Goal: Task Accomplishment & Management: Complete application form

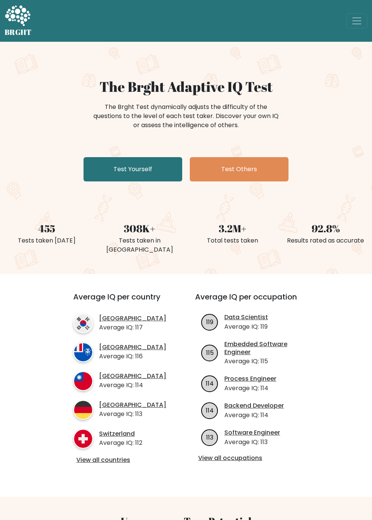
click at [150, 169] on link "Test Yourself" at bounding box center [132, 169] width 99 height 24
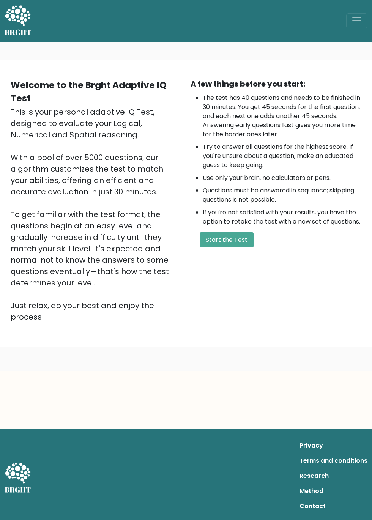
click at [225, 220] on li "If you're not satisfied with your results, you have the option to retake the te…" at bounding box center [282, 217] width 159 height 18
click at [222, 236] on button "Start the Test" at bounding box center [227, 239] width 54 height 15
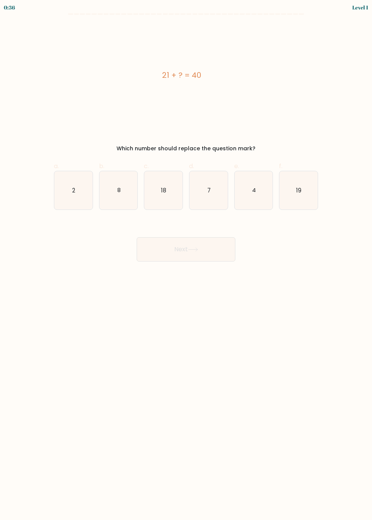
click at [300, 172] on icon "19" at bounding box center [298, 190] width 38 height 38
click at [186, 260] on input "f. 19" at bounding box center [186, 262] width 0 height 5
radio input "true"
click at [211, 252] on button "Next" at bounding box center [186, 249] width 99 height 24
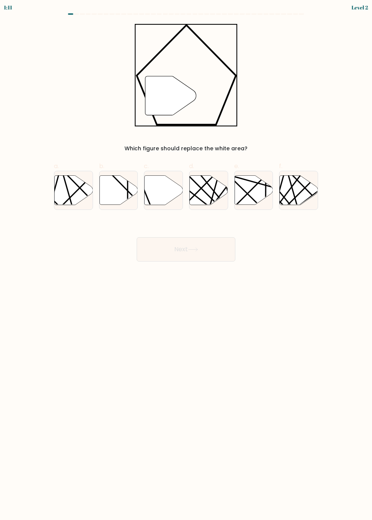
click at [154, 194] on icon at bounding box center [164, 189] width 38 height 29
click at [186, 260] on input "c." at bounding box center [186, 262] width 0 height 5
radio input "true"
click at [207, 247] on button "Next" at bounding box center [186, 249] width 99 height 24
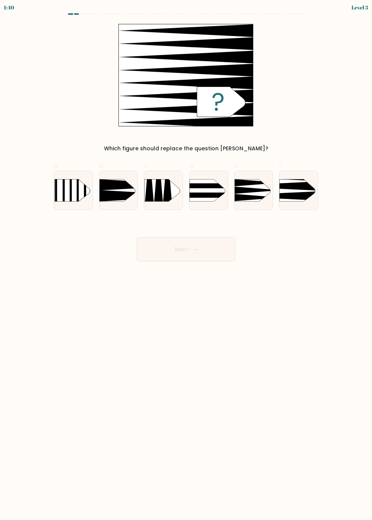
click at [290, 185] on icon at bounding box center [272, 185] width 100 height 9
click at [186, 260] on input "f." at bounding box center [186, 262] width 0 height 5
radio input "true"
click at [187, 251] on button "Next" at bounding box center [186, 249] width 99 height 24
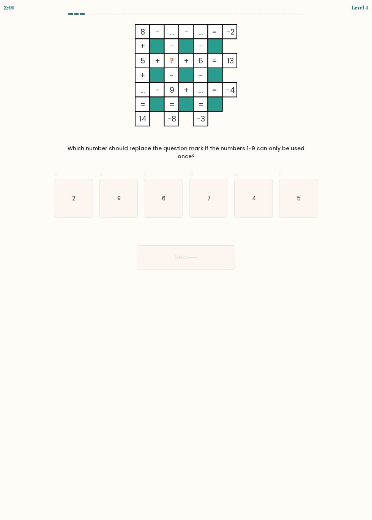
click at [284, 325] on body "2:01 Level 4" at bounding box center [186, 260] width 372 height 520
click at [71, 180] on icon "2" at bounding box center [73, 198] width 38 height 38
click at [186, 260] on input "a. 2" at bounding box center [186, 262] width 0 height 5
radio input "true"
click at [218, 266] on body "1:21 Level 4" at bounding box center [186, 260] width 372 height 520
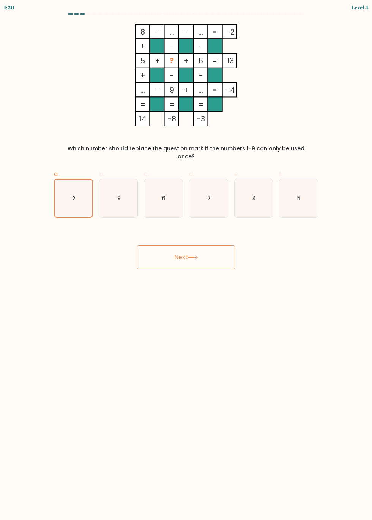
click at [223, 245] on button "Next" at bounding box center [186, 257] width 99 height 24
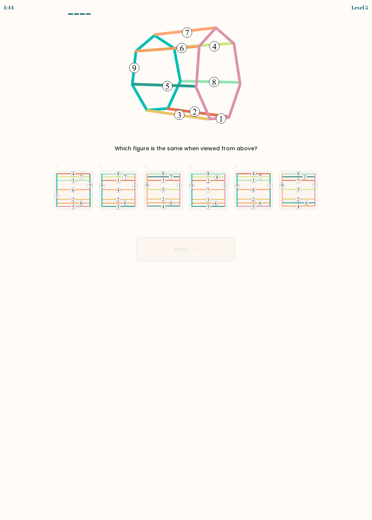
click at [286, 337] on body "1:44 Level 5" at bounding box center [186, 260] width 372 height 520
click at [137, 178] on icon at bounding box center [118, 190] width 38 height 38
click at [186, 260] on input "b." at bounding box center [186, 262] width 0 height 5
radio input "true"
click at [207, 252] on button "Next" at bounding box center [186, 249] width 99 height 24
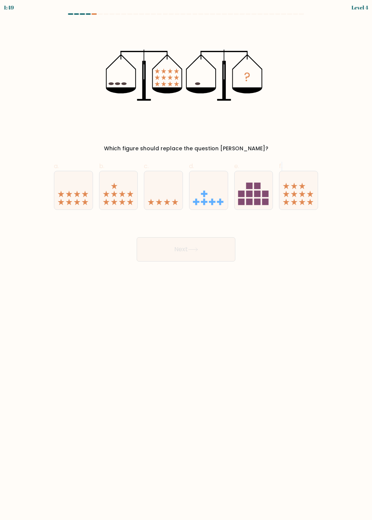
click at [314, 330] on body "1:49 Level 4" at bounding box center [186, 260] width 372 height 520
click at [160, 201] on icon at bounding box center [159, 201] width 6 height 6
click at [186, 260] on input "c." at bounding box center [186, 262] width 0 height 5
radio input "true"
click at [221, 250] on button "Next" at bounding box center [186, 249] width 99 height 24
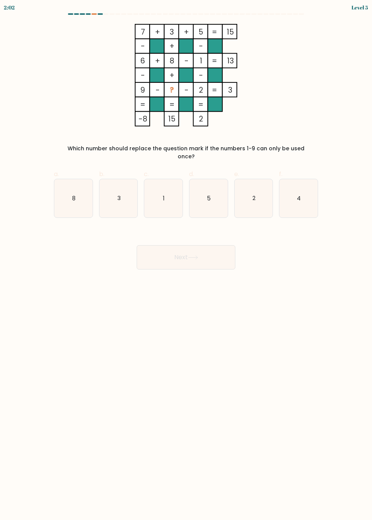
click at [272, 382] on body "2:02 Level 5" at bounding box center [186, 260] width 372 height 520
click at [285, 363] on body "1:55 Level 5" at bounding box center [186, 260] width 372 height 520
click at [280, 370] on body "1:32 Level 5" at bounding box center [186, 260] width 372 height 520
click at [313, 198] on icon "4" at bounding box center [298, 198] width 38 height 38
click at [186, 260] on input "f. 4" at bounding box center [186, 262] width 0 height 5
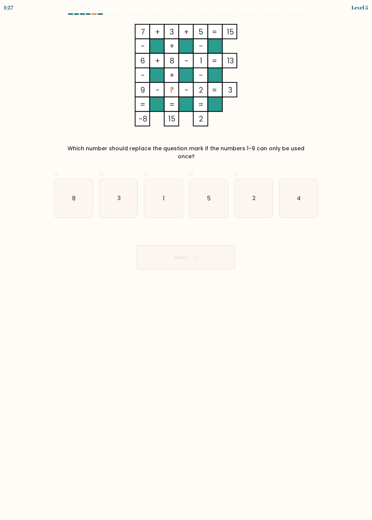
radio input "true"
click at [214, 250] on button "Next" at bounding box center [186, 257] width 99 height 24
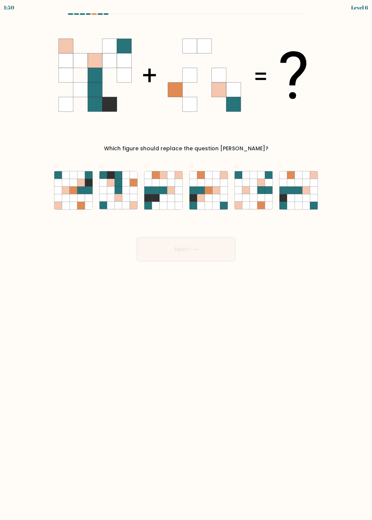
click at [293, 377] on body "1:50 Level 6" at bounding box center [186, 260] width 372 height 520
click at [303, 340] on body "1:29 Level 6" at bounding box center [186, 260] width 372 height 520
click at [76, 199] on icon at bounding box center [73, 198] width 8 height 8
click at [186, 260] on input "a." at bounding box center [186, 262] width 0 height 5
radio input "true"
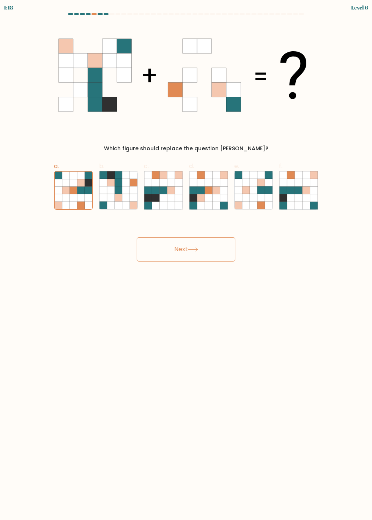
click at [248, 408] on body "1:18 Level 6" at bounding box center [186, 260] width 372 height 520
click at [175, 247] on button "Next" at bounding box center [186, 249] width 99 height 24
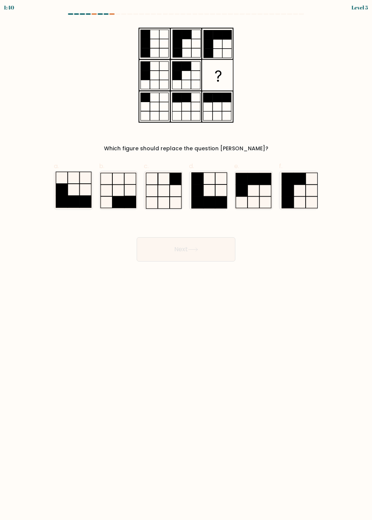
click at [250, 194] on icon at bounding box center [253, 190] width 38 height 38
click at [186, 260] on input "e." at bounding box center [186, 262] width 0 height 5
radio input "true"
click at [226, 252] on button "Next" at bounding box center [186, 249] width 99 height 24
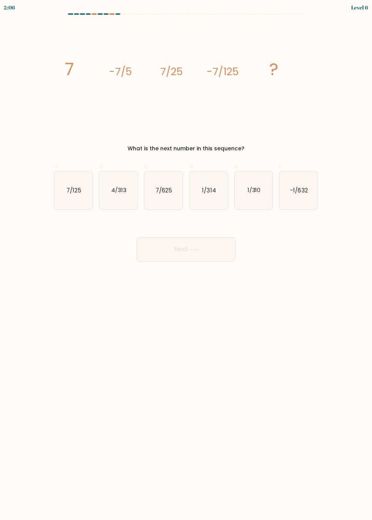
click at [304, 197] on icon "-1/632" at bounding box center [298, 190] width 38 height 38
click at [186, 260] on input "f. -1/632" at bounding box center [186, 262] width 0 height 5
radio input "true"
click at [175, 183] on icon "7/625" at bounding box center [163, 190] width 38 height 38
click at [186, 260] on input "c. 7/625" at bounding box center [186, 262] width 0 height 5
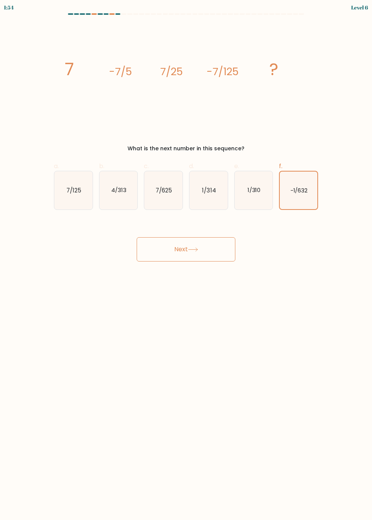
radio input "true"
click at [185, 251] on button "Next" at bounding box center [186, 249] width 99 height 24
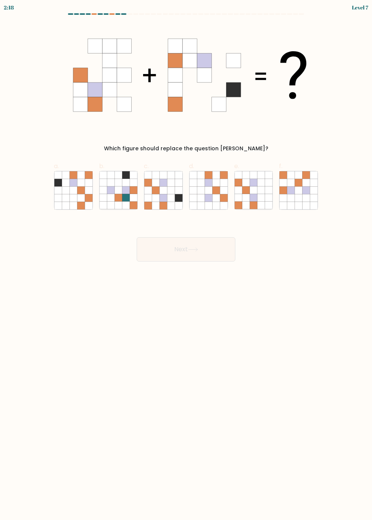
click at [285, 391] on body "2:18 Level 7" at bounding box center [186, 260] width 372 height 520
click at [179, 184] on icon at bounding box center [179, 183] width 8 height 8
click at [186, 260] on input "c." at bounding box center [186, 262] width 0 height 5
radio input "true"
click at [172, 249] on button "Next" at bounding box center [186, 249] width 99 height 24
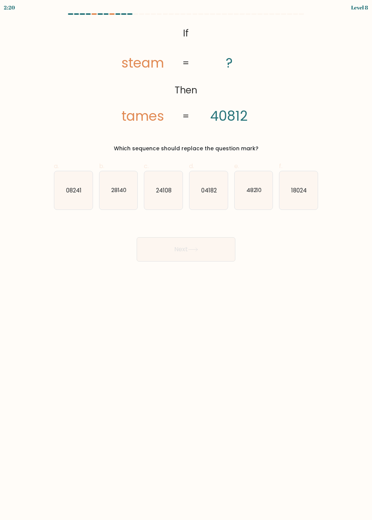
click at [260, 369] on body "2:20 Level 8 If" at bounding box center [186, 260] width 372 height 520
click at [161, 196] on icon "24108" at bounding box center [163, 190] width 38 height 38
click at [186, 260] on input "c. 24108" at bounding box center [186, 262] width 0 height 5
radio input "true"
click at [187, 252] on button "Next" at bounding box center [186, 249] width 99 height 24
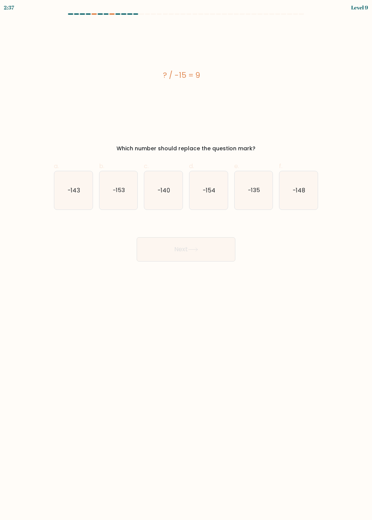
click at [287, 454] on body "2:37 Level 9 a." at bounding box center [186, 260] width 372 height 520
click at [251, 190] on text "-135" at bounding box center [254, 190] width 12 height 8
click at [186, 260] on input "e. -135" at bounding box center [186, 262] width 0 height 5
radio input "true"
click at [208, 255] on button "Next" at bounding box center [186, 249] width 99 height 24
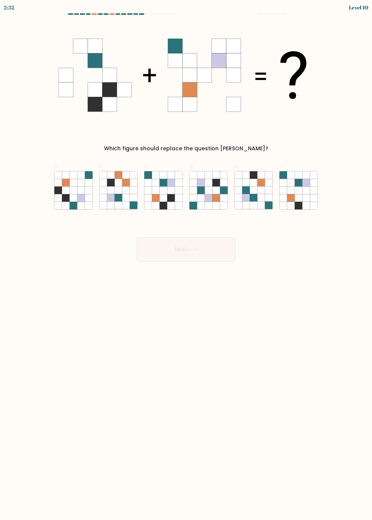
click at [157, 190] on icon at bounding box center [156, 190] width 8 height 8
click at [186, 260] on input "c." at bounding box center [186, 262] width 0 height 5
radio input "true"
click at [187, 247] on button "Next" at bounding box center [186, 249] width 99 height 24
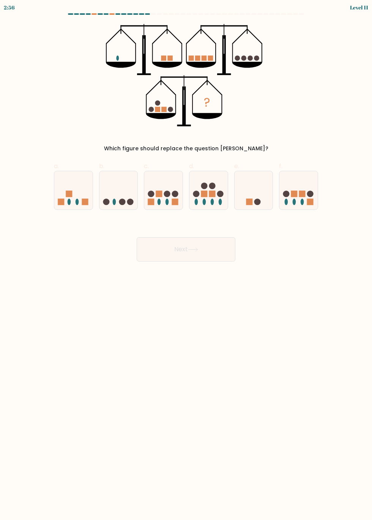
click at [312, 261] on div "Next" at bounding box center [185, 240] width 273 height 42
click at [297, 321] on body "2:32 Level 11" at bounding box center [186, 260] width 372 height 520
click at [107, 208] on div at bounding box center [118, 190] width 39 height 39
click at [186, 260] on input "b." at bounding box center [186, 262] width 0 height 5
radio input "true"
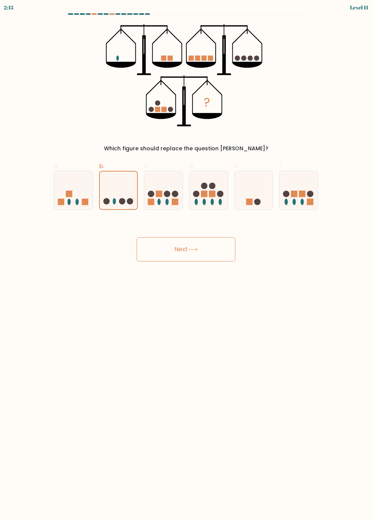
click at [154, 254] on button "Next" at bounding box center [186, 249] width 99 height 24
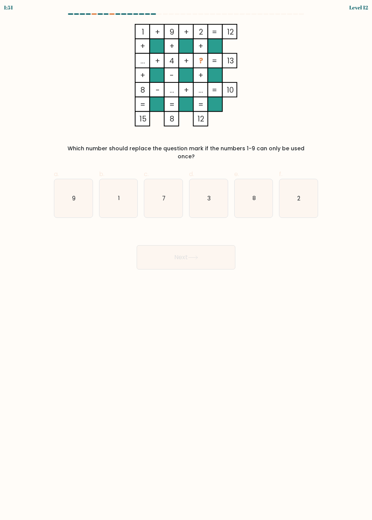
click at [209, 194] on text "3" at bounding box center [208, 198] width 3 height 8
click at [186, 260] on input "d. 3" at bounding box center [186, 262] width 0 height 5
radio input "true"
click at [175, 251] on button "Next" at bounding box center [186, 257] width 99 height 24
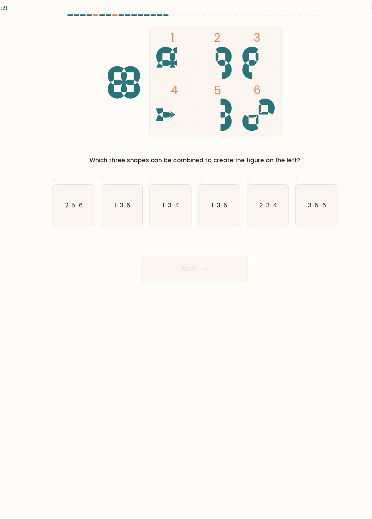
click at [338, 412] on body "1:21 Level 13" at bounding box center [186, 259] width 372 height 519
click at [272, 376] on body "1:18 Level 13" at bounding box center [186, 259] width 372 height 519
click at [255, 391] on body "1:17 Level 13" at bounding box center [186, 259] width 372 height 519
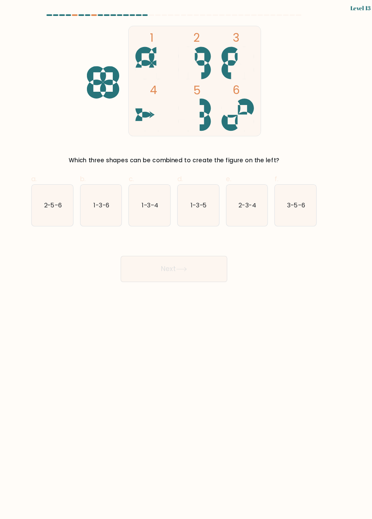
click at [174, 201] on icon "1-3-4" at bounding box center [163, 190] width 38 height 38
click at [186, 260] on input "c. 1-3-4" at bounding box center [186, 262] width 0 height 5
radio input "true"
click at [187, 253] on button "Next" at bounding box center [186, 249] width 99 height 24
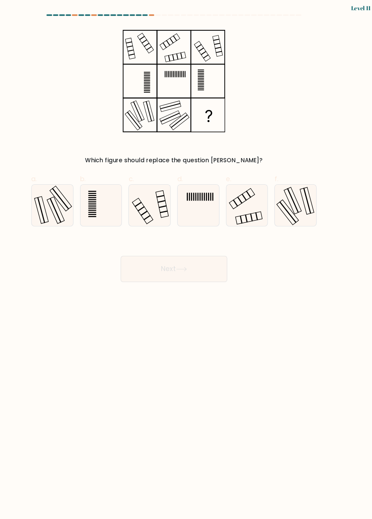
click at [197, 249] on icon at bounding box center [192, 249] width 9 height 3
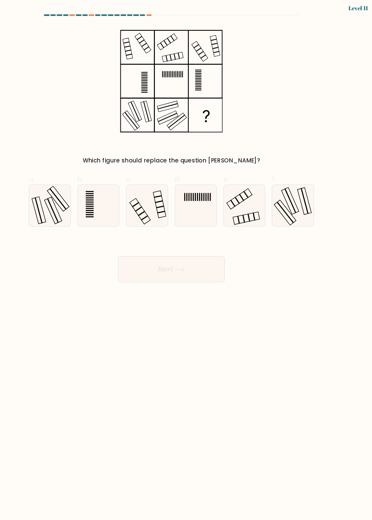
click at [90, 193] on icon at bounding box center [73, 190] width 38 height 38
click at [186, 260] on input "a." at bounding box center [186, 262] width 0 height 5
radio input "true"
click at [204, 258] on button "Next" at bounding box center [186, 249] width 99 height 24
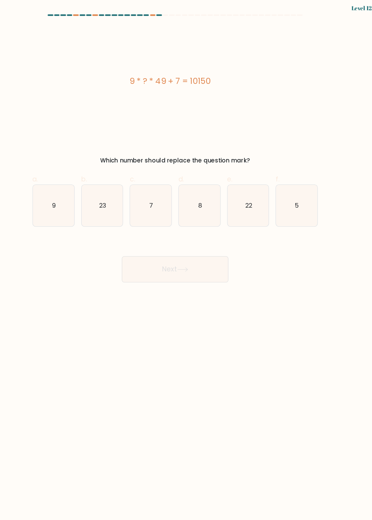
click at [80, 190] on icon "9" at bounding box center [73, 190] width 38 height 38
click at [186, 260] on input "a. 9" at bounding box center [186, 262] width 0 height 5
radio input "true"
click at [187, 259] on button "Next" at bounding box center [186, 249] width 99 height 24
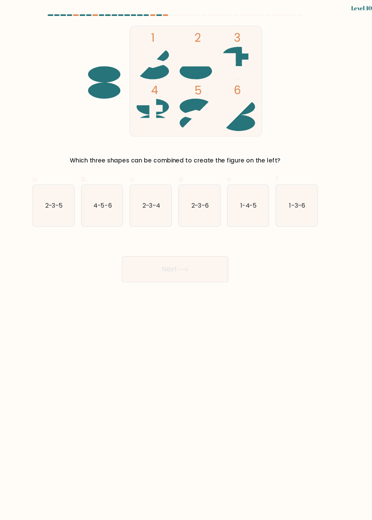
click at [152, 193] on icon "2-3-4" at bounding box center [163, 190] width 38 height 38
click at [186, 260] on input "c. 2-3-4" at bounding box center [186, 262] width 0 height 5
radio input "true"
click at [188, 248] on button "Next" at bounding box center [186, 249] width 99 height 24
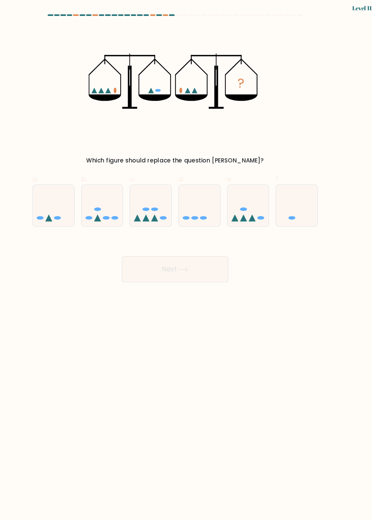
click at [61, 201] on ellipse at bounding box center [61, 201] width 6 height 3
click at [186, 260] on input "a." at bounding box center [186, 262] width 0 height 5
radio input "true"
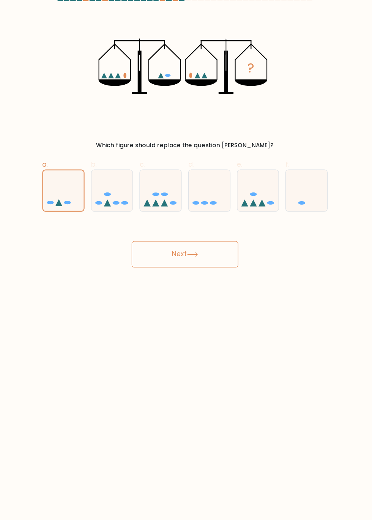
click at [298, 209] on div at bounding box center [298, 190] width 39 height 39
click at [186, 260] on input "f." at bounding box center [186, 262] width 0 height 5
radio input "true"
click at [309, 193] on icon at bounding box center [299, 189] width 38 height 31
click at [186, 260] on input "f." at bounding box center [186, 262] width 0 height 5
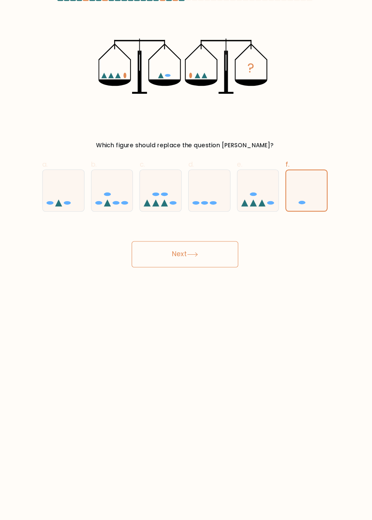
click at [208, 260] on button "Next" at bounding box center [186, 249] width 99 height 24
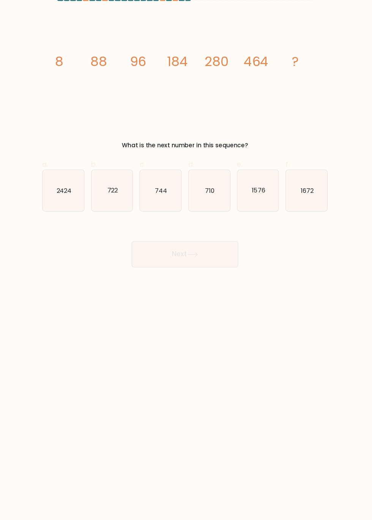
click at [322, 461] on body "1:05 Level 12" at bounding box center [186, 260] width 372 height 520
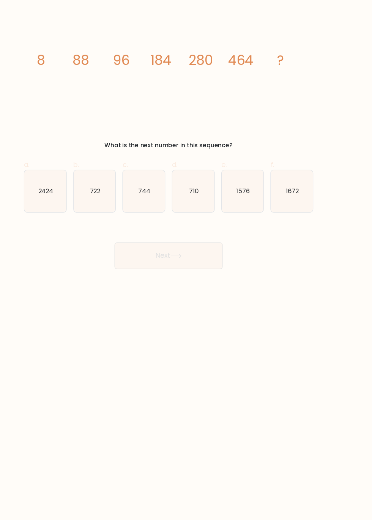
click at [171, 197] on icon "744" at bounding box center [163, 190] width 38 height 38
click at [186, 260] on input "c. 744" at bounding box center [186, 262] width 0 height 5
radio input "true"
click at [187, 248] on button "Next" at bounding box center [186, 249] width 99 height 24
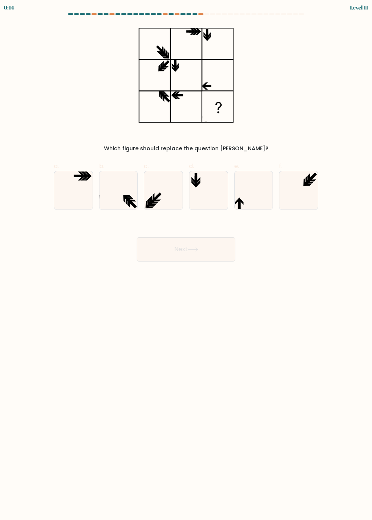
click at [291, 334] on body "0:14 Level 11" at bounding box center [186, 260] width 372 height 520
click at [155, 200] on icon at bounding box center [157, 196] width 9 height 8
click at [186, 260] on input "c." at bounding box center [186, 262] width 0 height 5
radio input "true"
click at [128, 199] on icon at bounding box center [127, 199] width 9 height 8
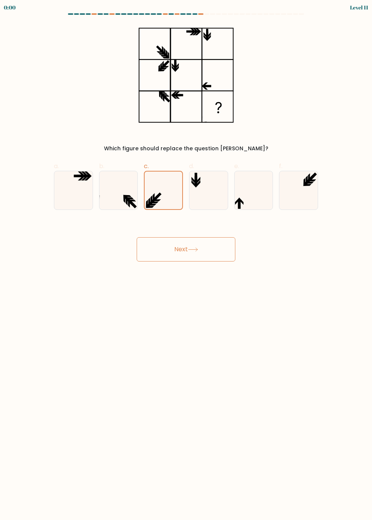
click at [186, 260] on input "b." at bounding box center [186, 262] width 0 height 5
radio input "true"
click at [174, 247] on button "Next" at bounding box center [186, 249] width 99 height 24
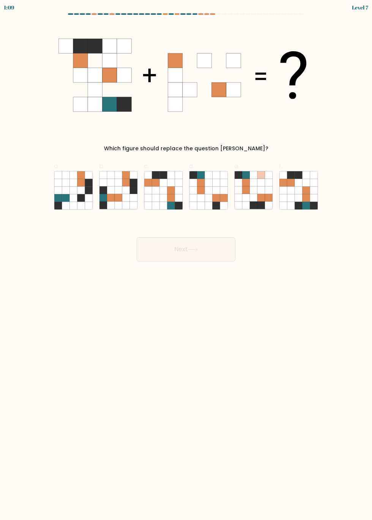
click at [240, 369] on body "1:09 Level 7" at bounding box center [186, 260] width 372 height 520
click at [160, 200] on icon at bounding box center [164, 198] width 8 height 8
click at [186, 260] on input "c." at bounding box center [186, 262] width 0 height 5
radio input "true"
click at [189, 259] on button "Next" at bounding box center [186, 249] width 99 height 24
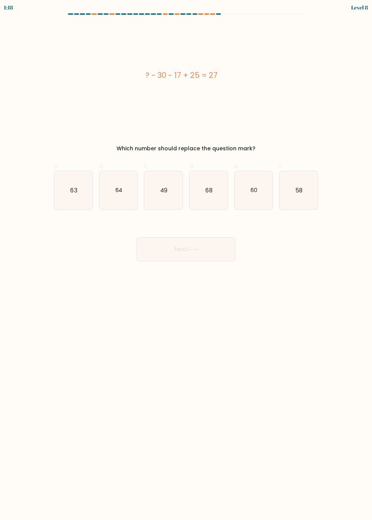
click at [332, 358] on body "1:18 Level 8 a." at bounding box center [186, 260] width 372 height 520
click at [325, 353] on body "1:08 Level 8 a." at bounding box center [186, 260] width 372 height 520
click at [159, 193] on icon "49" at bounding box center [163, 190] width 38 height 38
click at [186, 260] on input "c. 49" at bounding box center [186, 262] width 0 height 5
radio input "true"
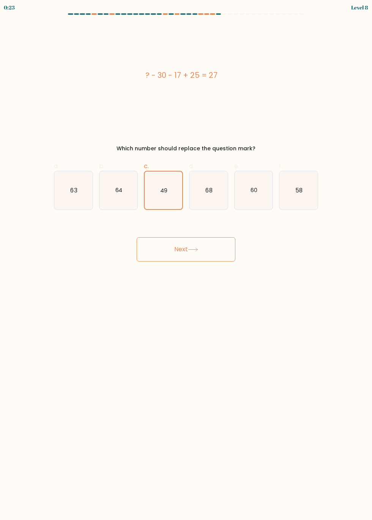
click at [168, 258] on button "Next" at bounding box center [186, 249] width 99 height 24
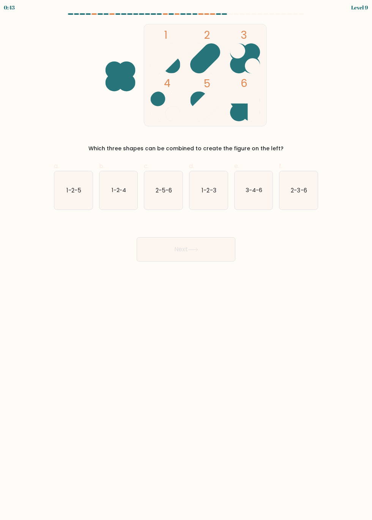
scroll to position [8, 0]
click at [60, 199] on icon "1-2-5" at bounding box center [73, 190] width 38 height 38
click at [186, 260] on input "a. 1-2-5" at bounding box center [186, 262] width 0 height 5
radio input "true"
click at [44, 173] on form at bounding box center [186, 137] width 372 height 248
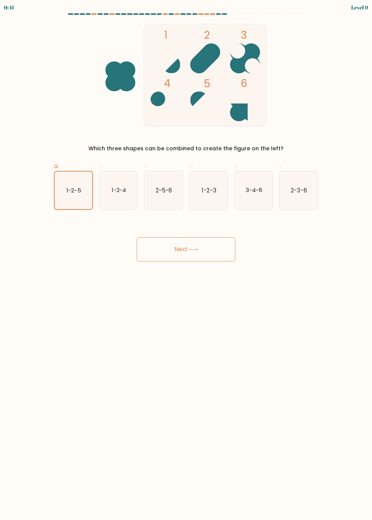
click at [161, 237] on button "Next" at bounding box center [186, 249] width 99 height 24
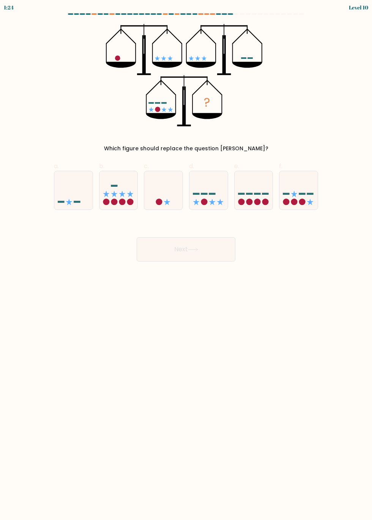
scroll to position [0, 0]
click at [132, 188] on icon at bounding box center [118, 189] width 38 height 31
click at [186, 260] on input "b." at bounding box center [186, 262] width 0 height 5
radio input "true"
click at [65, 204] on icon at bounding box center [73, 189] width 38 height 31
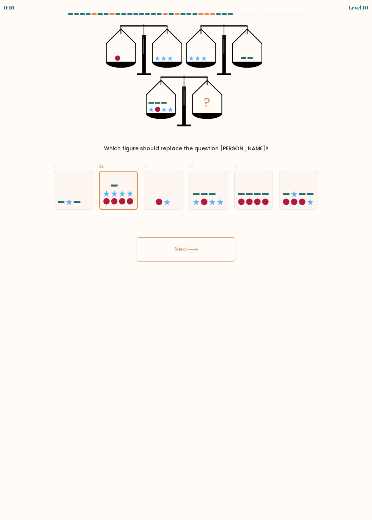
click at [186, 260] on input "a." at bounding box center [186, 262] width 0 height 5
radio input "true"
click at [183, 251] on button "Next" at bounding box center [186, 249] width 99 height 24
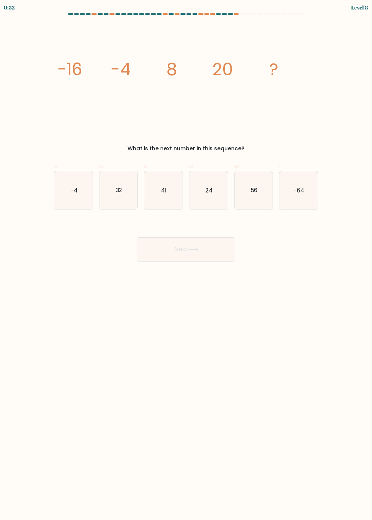
click at [196, 193] on icon "24" at bounding box center [208, 190] width 38 height 38
click at [186, 260] on input "d. 24" at bounding box center [186, 262] width 0 height 5
radio input "true"
click at [209, 232] on div "Next" at bounding box center [185, 240] width 273 height 42
click at [187, 248] on button "Next" at bounding box center [186, 249] width 99 height 24
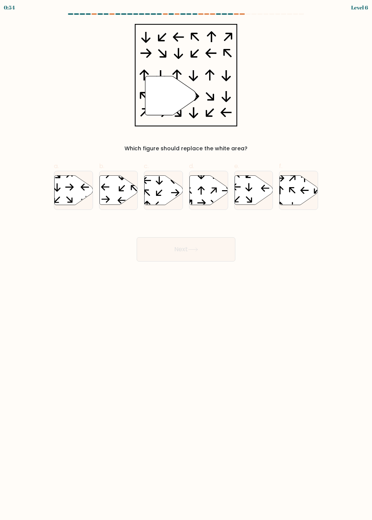
click at [193, 201] on icon at bounding box center [208, 189] width 38 height 29
click at [186, 260] on input "d." at bounding box center [186, 262] width 0 height 5
radio input "true"
click at [194, 260] on button "Next" at bounding box center [186, 249] width 99 height 24
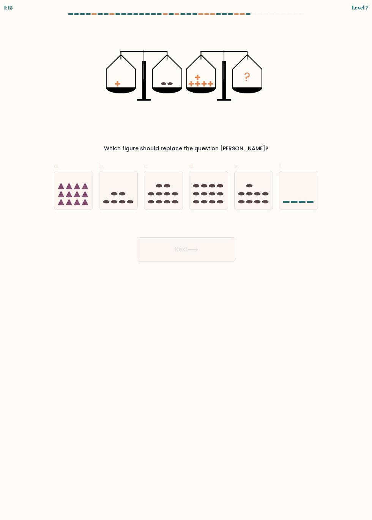
click at [164, 190] on icon at bounding box center [163, 189] width 38 height 31
click at [186, 260] on input "c." at bounding box center [186, 262] width 0 height 5
radio input "true"
click at [206, 248] on button "Next" at bounding box center [186, 249] width 99 height 24
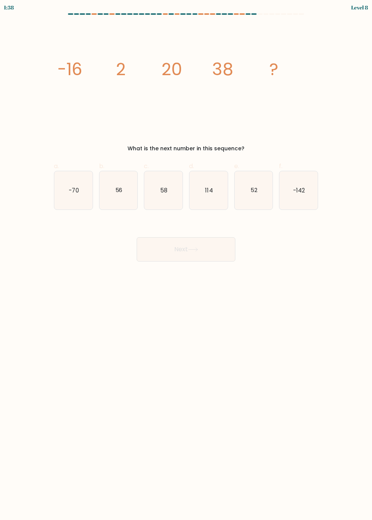
click at [139, 118] on icon "image/svg+xml -16 2 20 38 ?" at bounding box center [185, 75] width 255 height 102
click at [117, 189] on text "56" at bounding box center [118, 190] width 7 height 8
click at [186, 260] on input "b. 56" at bounding box center [186, 262] width 0 height 5
radio input "true"
click at [188, 249] on button "Next" at bounding box center [186, 249] width 99 height 24
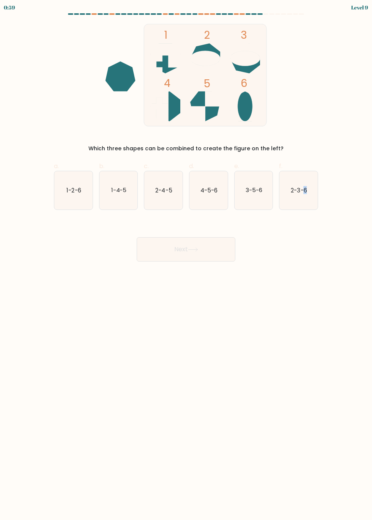
click at [305, 203] on icon "2-3-6" at bounding box center [298, 190] width 38 height 38
click at [186, 260] on input "f. 2-3-6" at bounding box center [186, 262] width 0 height 5
radio input "true"
click at [214, 259] on button "Next" at bounding box center [186, 249] width 99 height 24
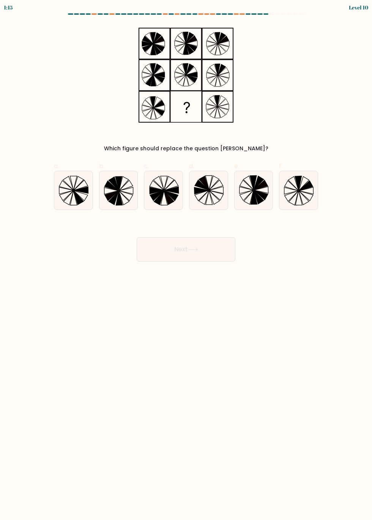
click at [297, 193] on icon at bounding box center [298, 190] width 38 height 38
click at [186, 260] on input "f." at bounding box center [186, 262] width 0 height 5
radio input "true"
click at [208, 237] on button "Next" at bounding box center [186, 249] width 99 height 24
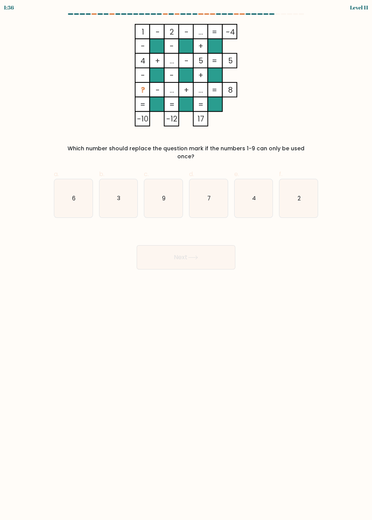
scroll to position [1, 0]
click at [325, 316] on body "1:35 Level 11" at bounding box center [186, 260] width 372 height 520
click at [333, 316] on body "1:34 Level 11" at bounding box center [186, 260] width 372 height 520
click at [208, 185] on icon "7" at bounding box center [208, 198] width 38 height 38
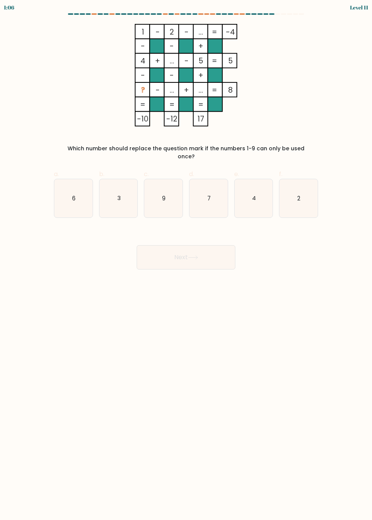
click at [186, 260] on input "d. 7" at bounding box center [186, 262] width 0 height 5
radio input "true"
click at [217, 245] on button "Next" at bounding box center [186, 257] width 99 height 24
click at [207, 251] on button "Next" at bounding box center [186, 257] width 99 height 24
click at [197, 245] on button "Next" at bounding box center [186, 257] width 99 height 24
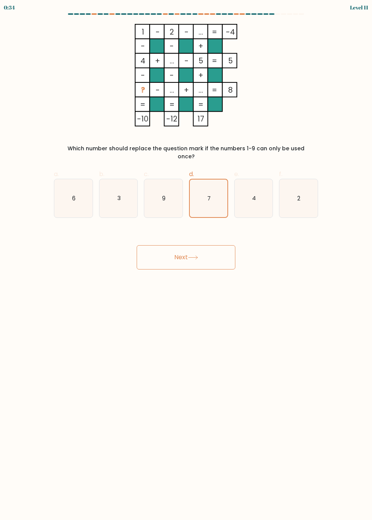
click at [188, 247] on button "Next" at bounding box center [186, 257] width 99 height 24
click at [215, 245] on button "Next" at bounding box center [186, 257] width 99 height 24
click at [201, 203] on icon "7" at bounding box center [209, 198] width 38 height 38
click at [186, 260] on input "d. 7" at bounding box center [186, 262] width 0 height 5
click at [211, 195] on icon "7" at bounding box center [209, 198] width 38 height 38
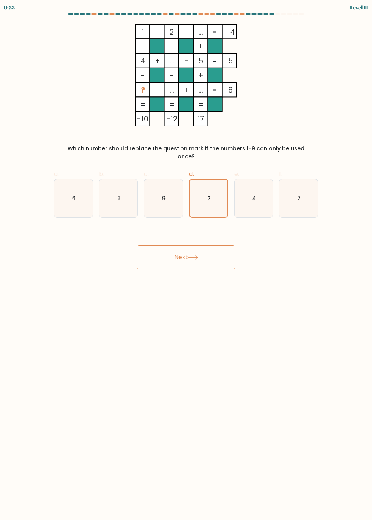
click at [186, 260] on input "d. 7" at bounding box center [186, 262] width 0 height 5
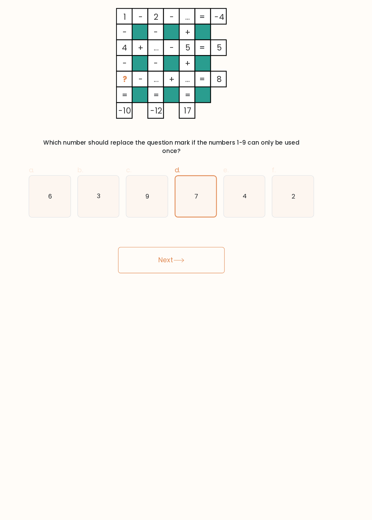
click at [233, 247] on button "Next" at bounding box center [186, 257] width 99 height 24
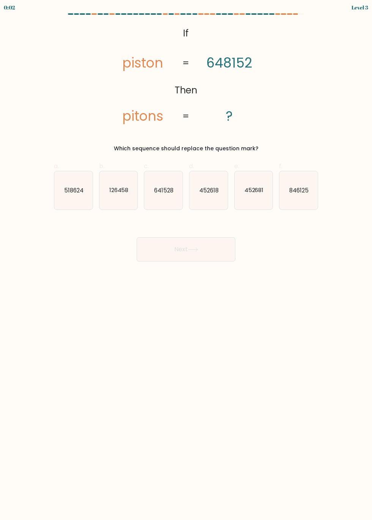
click at [314, 422] on body "0:02 Level 3 If" at bounding box center [186, 260] width 372 height 520
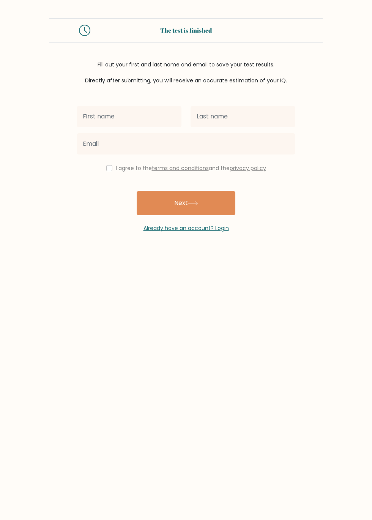
click at [122, 112] on input "text" at bounding box center [129, 116] width 105 height 21
type input "[DEMOGRAPHIC_DATA]"
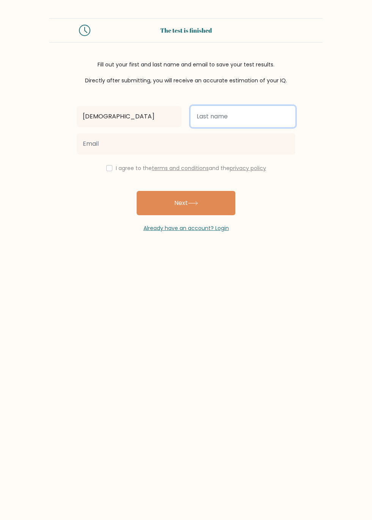
click at [234, 113] on input "text" at bounding box center [242, 116] width 105 height 21
type input "1"
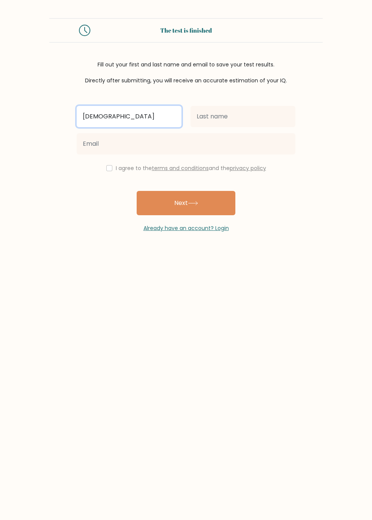
click at [130, 119] on input "[DEMOGRAPHIC_DATA]" at bounding box center [129, 116] width 105 height 21
click at [156, 113] on input "[DEMOGRAPHIC_DATA]" at bounding box center [129, 116] width 105 height 21
type input "V"
type input "Vaibhavi Chavan"
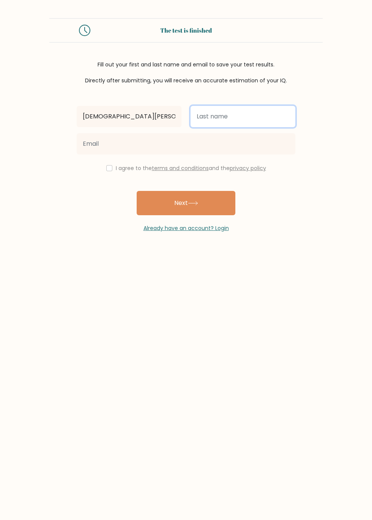
click at [244, 112] on input "text" at bounding box center [242, 116] width 105 height 21
click at [250, 120] on input "text" at bounding box center [242, 116] width 105 height 21
type input "V"
type input "Chavan"
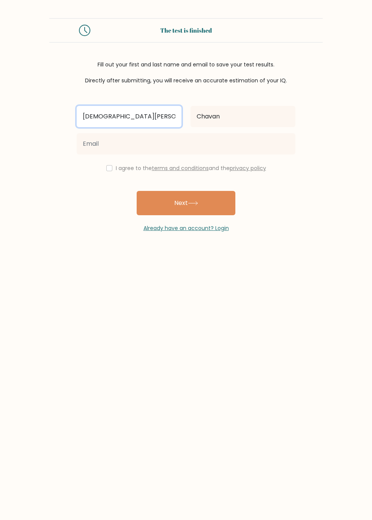
click at [134, 112] on input "Vaibhavi Chavan" at bounding box center [129, 116] width 105 height 21
click at [162, 120] on input "Vaibhavi Chavan" at bounding box center [129, 116] width 105 height 21
type input "[DEMOGRAPHIC_DATA]"
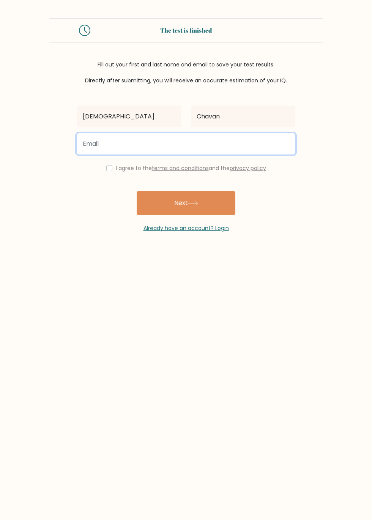
click at [253, 141] on input "email" at bounding box center [186, 143] width 218 height 21
type input "c"
type input "vaibhavinilesh1@gmail.com"
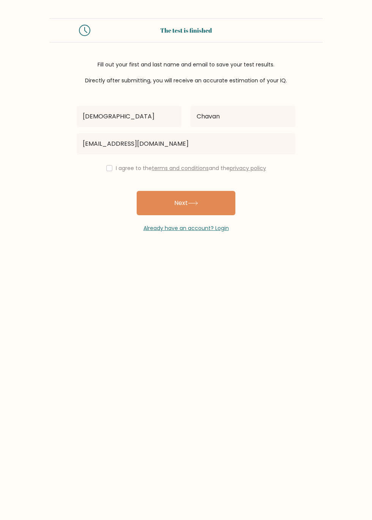
click at [205, 205] on button "Next" at bounding box center [186, 203] width 99 height 24
click at [107, 168] on input "checkbox" at bounding box center [109, 168] width 6 height 6
checkbox input "true"
click at [217, 207] on button "Next" at bounding box center [186, 203] width 99 height 24
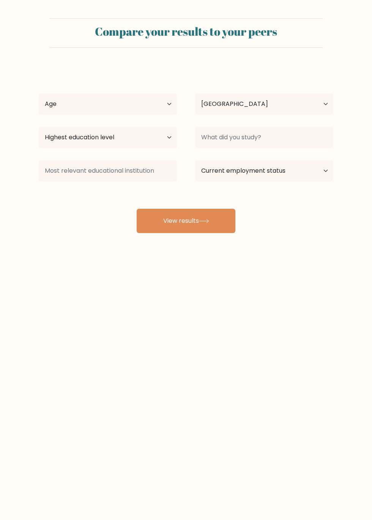
select select "IN"
click at [212, 229] on button "View results" at bounding box center [186, 221] width 99 height 24
click at [150, 101] on select "Age Under [DEMOGRAPHIC_DATA] [DEMOGRAPHIC_DATA] [DEMOGRAPHIC_DATA] [DEMOGRAPHIC…" at bounding box center [108, 103] width 138 height 21
select select "18_24"
click at [280, 108] on select "Country [GEOGRAPHIC_DATA] [GEOGRAPHIC_DATA] [GEOGRAPHIC_DATA] [US_STATE] [GEOGR…" at bounding box center [264, 103] width 138 height 21
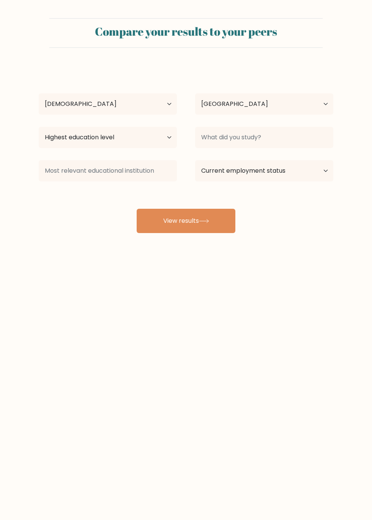
click at [125, 267] on div "Compare your results to your peers [PERSON_NAME] Age Under [DEMOGRAPHIC_DATA] […" at bounding box center [186, 144] width 372 height 288
click at [166, 146] on select "Highest education level No schooling Primary Lower Secondary Upper Secondary Oc…" at bounding box center [108, 137] width 138 height 21
click at [272, 302] on body "Compare your results to your peers [PERSON_NAME] Age Under [DEMOGRAPHIC_DATA] […" at bounding box center [186, 260] width 372 height 520
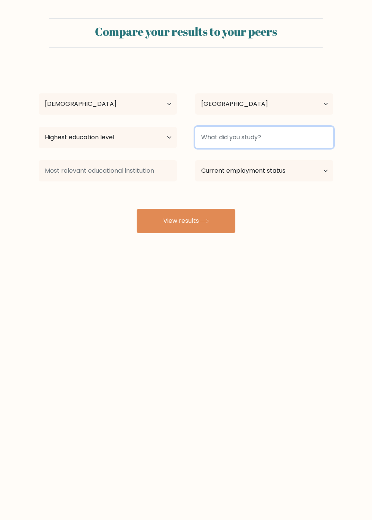
click at [294, 141] on input at bounding box center [264, 137] width 138 height 21
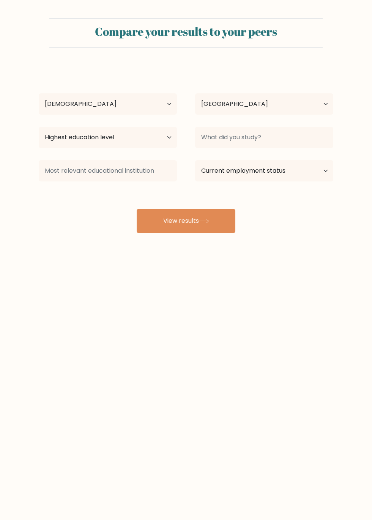
click at [284, 253] on div "Compare your results to your peers [PERSON_NAME] Age Under [DEMOGRAPHIC_DATA] […" at bounding box center [186, 144] width 372 height 288
click at [214, 229] on button "View results" at bounding box center [186, 221] width 99 height 24
click at [152, 147] on select "Highest education level No schooling Primary Lower Secondary Upper Secondary Oc…" at bounding box center [108, 137] width 138 height 21
click at [150, 142] on select "Highest education level No schooling Primary Lower Secondary Upper Secondary Oc…" at bounding box center [108, 137] width 138 height 21
click at [156, 138] on select "Highest education level No schooling Primary Lower Secondary Upper Secondary Oc…" at bounding box center [108, 137] width 138 height 21
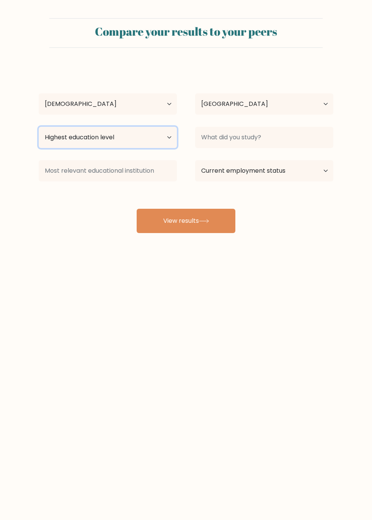
select select "bachelors_degree"
click at [164, 209] on button "View results" at bounding box center [186, 221] width 99 height 24
click at [185, 231] on button "View results" at bounding box center [186, 221] width 99 height 24
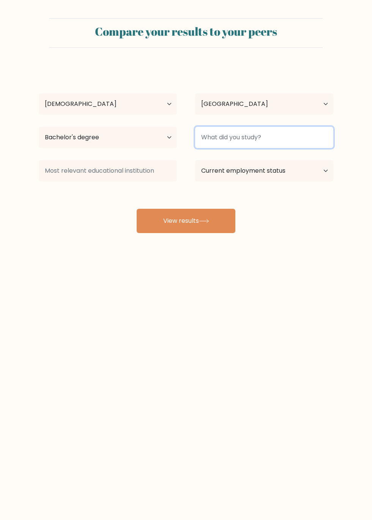
click at [317, 132] on input at bounding box center [264, 137] width 138 height 21
click at [303, 146] on input at bounding box center [264, 137] width 138 height 21
click at [311, 146] on input at bounding box center [264, 137] width 138 height 21
click at [319, 141] on input at bounding box center [264, 137] width 138 height 21
